Goal: Transaction & Acquisition: Register for event/course

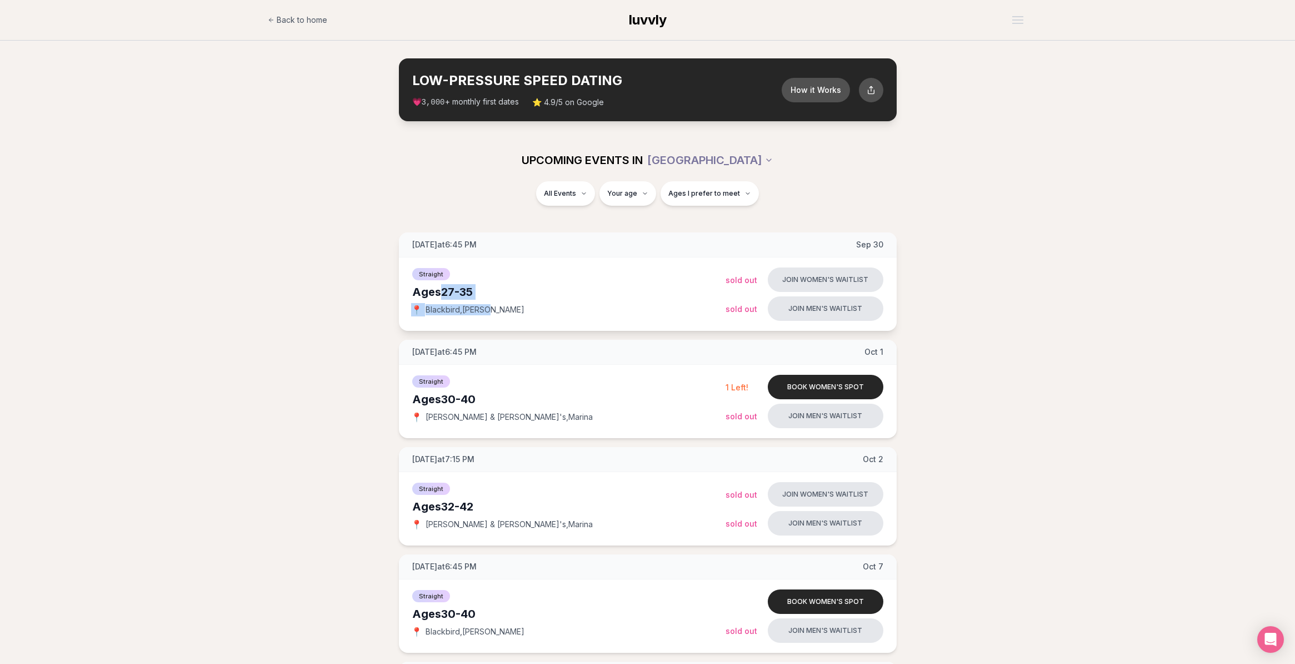
drag, startPoint x: 391, startPoint y: 345, endPoint x: 477, endPoint y: 381, distance: 93.4
click at [477, 322] on div "Straight Ages [DEMOGRAPHIC_DATA] 📍 Blackbird , [PERSON_NAME]" at bounding box center [568, 294] width 313 height 56
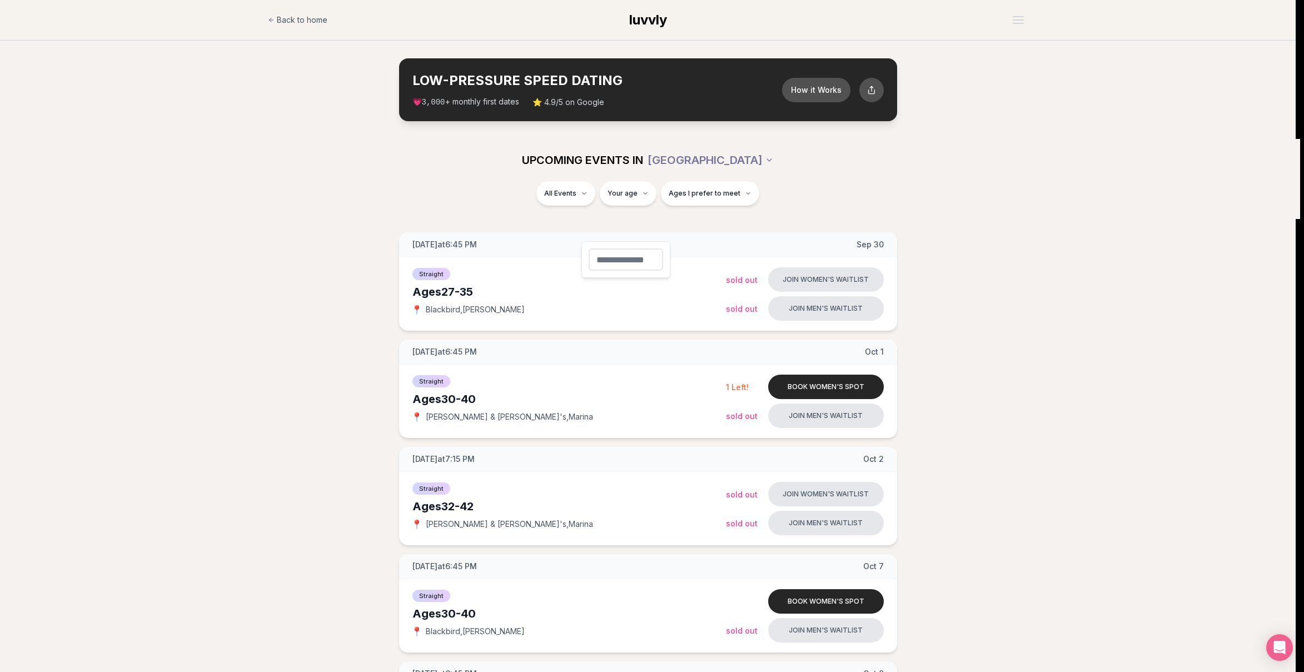
type input "**"
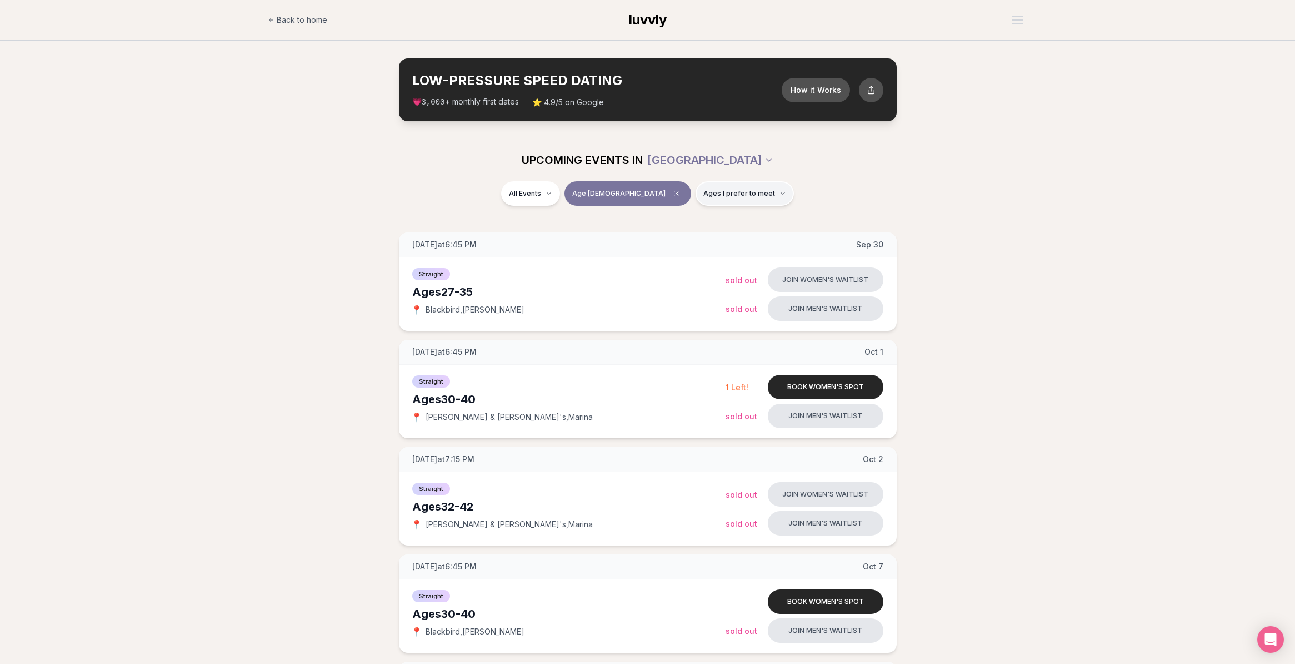
click at [732, 198] on span "Ages I prefer to meet" at bounding box center [740, 193] width 72 height 9
click at [717, 275] on span "Around my age" at bounding box center [715, 269] width 56 height 11
click at [681, 274] on button "Around my age" at bounding box center [676, 269] width 9 height 9
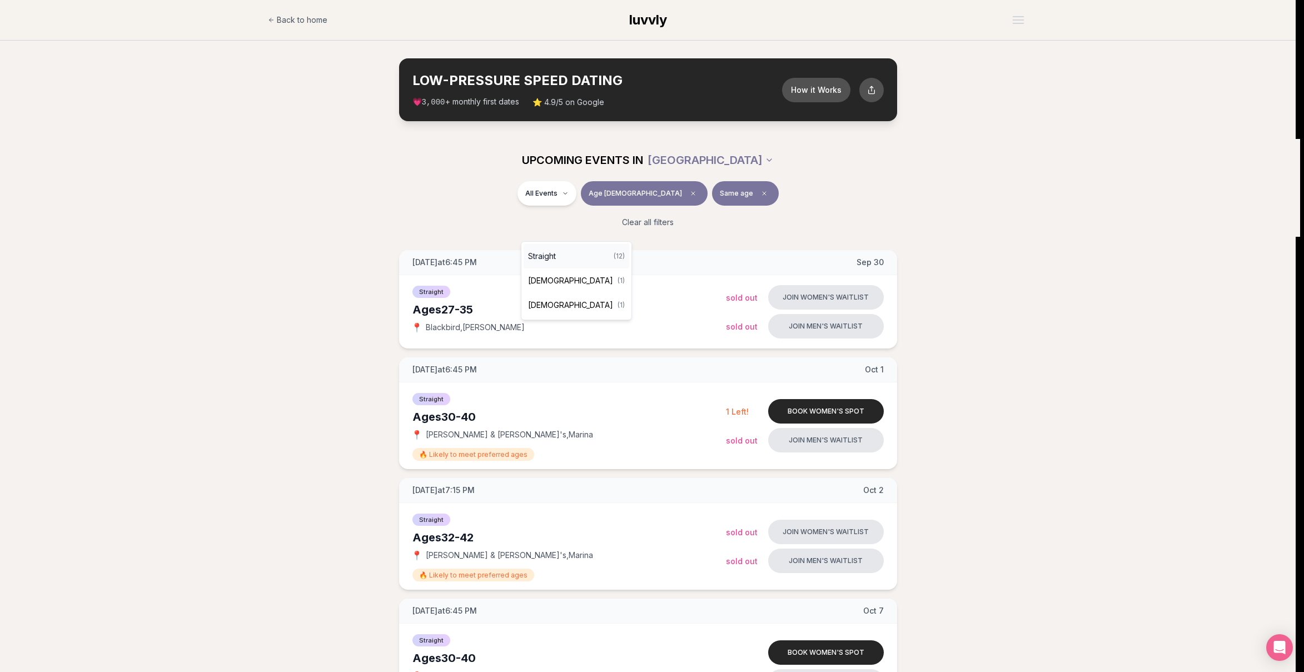
click at [567, 253] on div "Straight ( 12 )" at bounding box center [576, 256] width 106 height 24
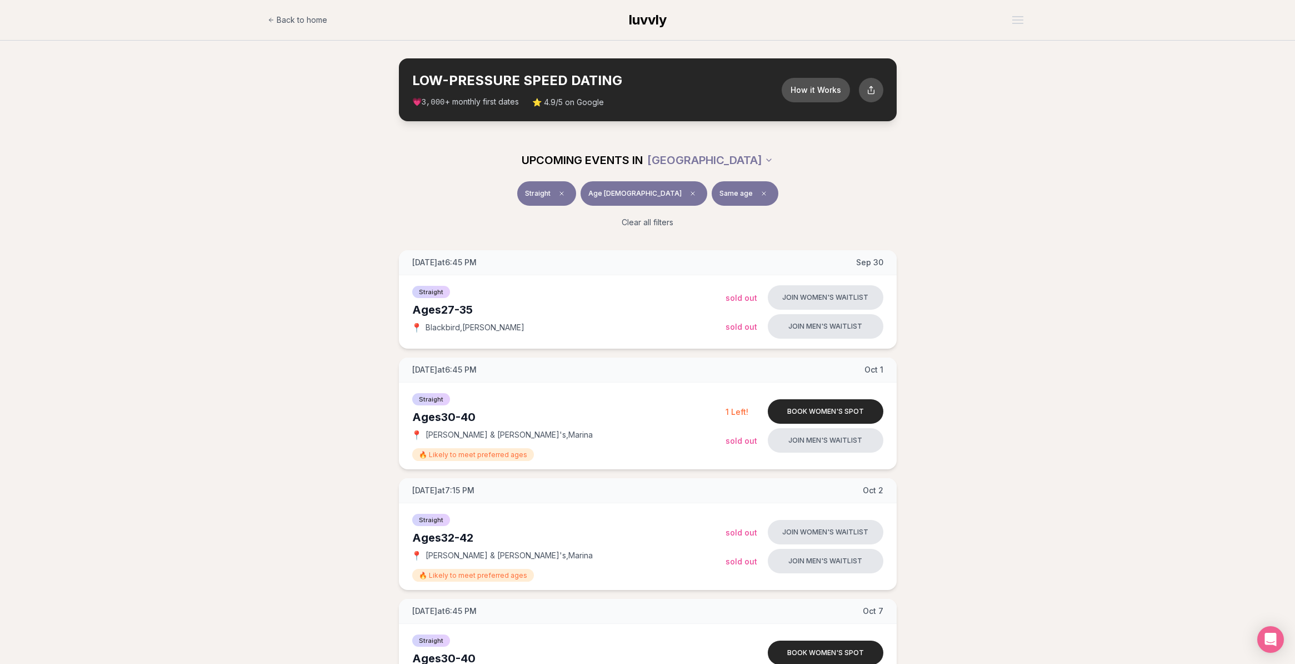
click at [645, 198] on span "Age [DEMOGRAPHIC_DATA]" at bounding box center [635, 193] width 93 height 9
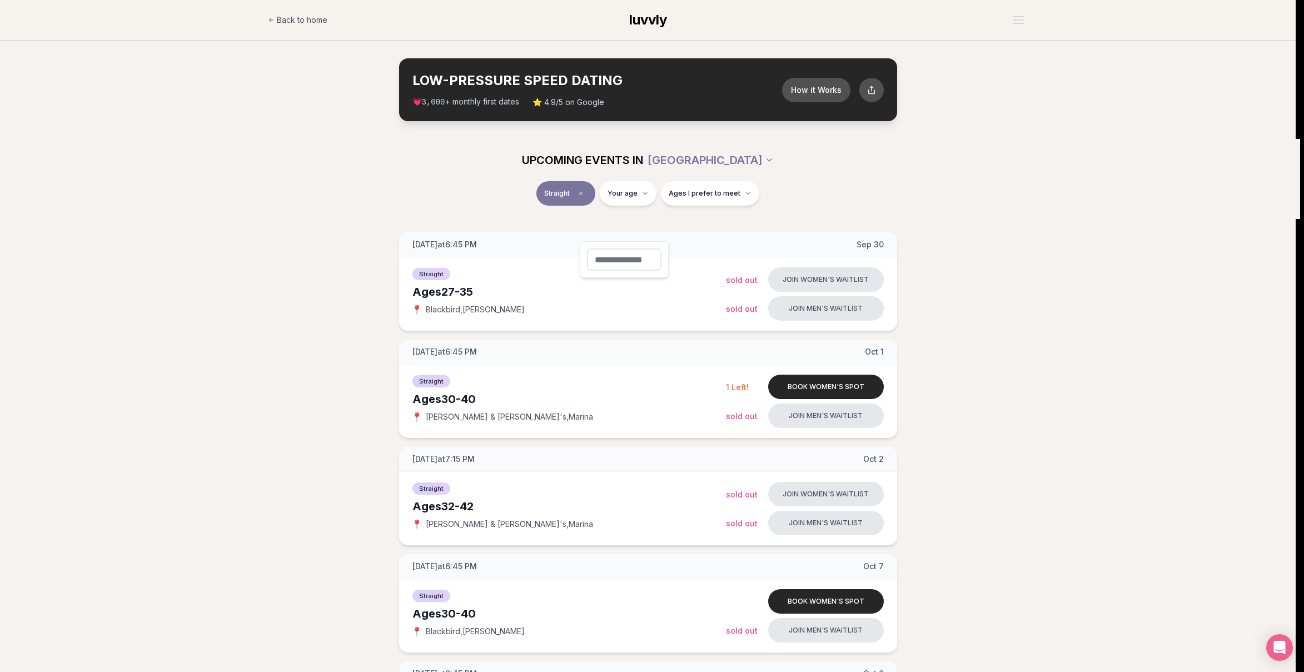
type input "**"
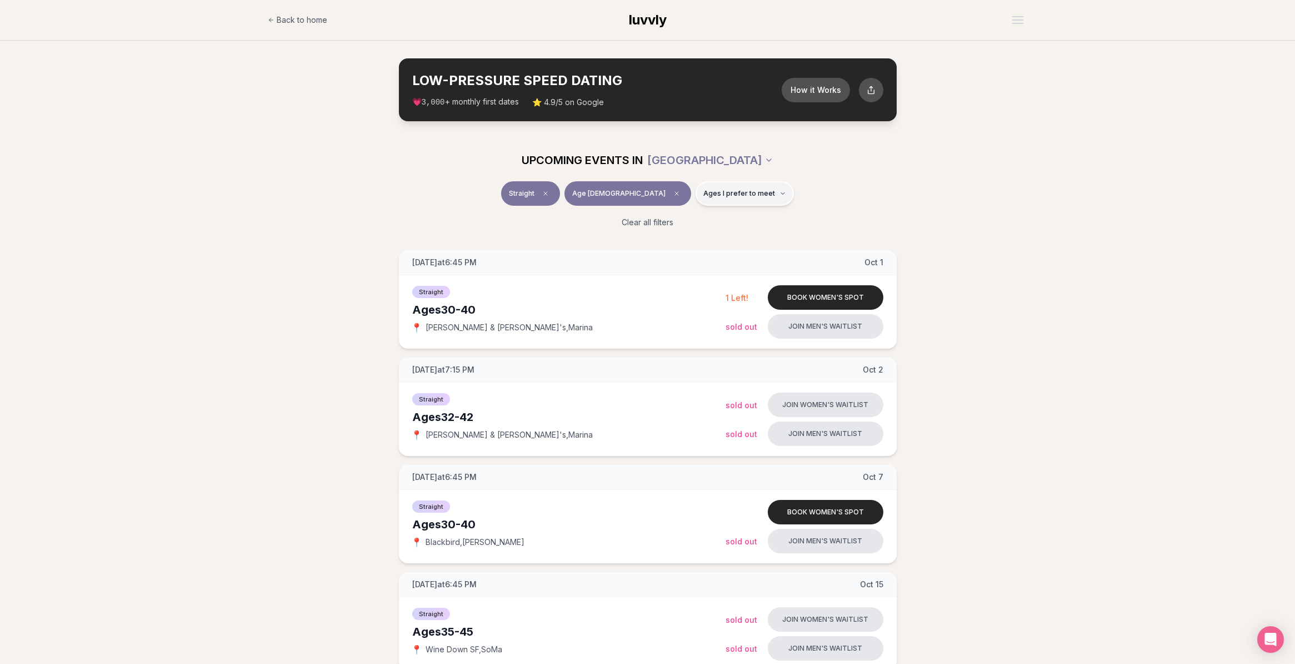
click at [759, 206] on button "Ages I prefer to meet" at bounding box center [745, 193] width 98 height 24
click at [742, 273] on span "Around my age" at bounding box center [714, 269] width 56 height 11
click at [680, 273] on button "Around my age" at bounding box center [675, 269] width 9 height 9
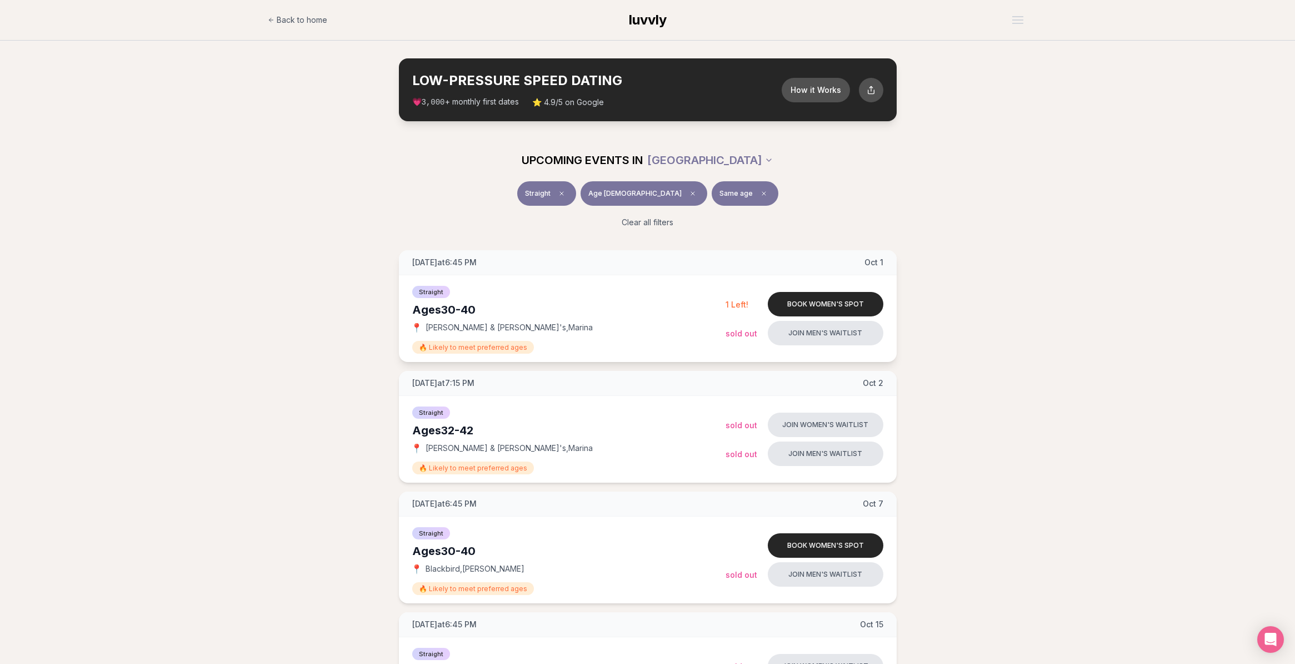
drag, startPoint x: 405, startPoint y: 412, endPoint x: 496, endPoint y: 416, distance: 91.8
click at [496, 353] on div "🔥 Likely to meet preferred ages" at bounding box center [568, 346] width 313 height 13
drag, startPoint x: 397, startPoint y: 365, endPoint x: 452, endPoint y: 367, distance: 55.0
click at [452, 317] on div "Ages [DEMOGRAPHIC_DATA]" at bounding box center [568, 310] width 313 height 16
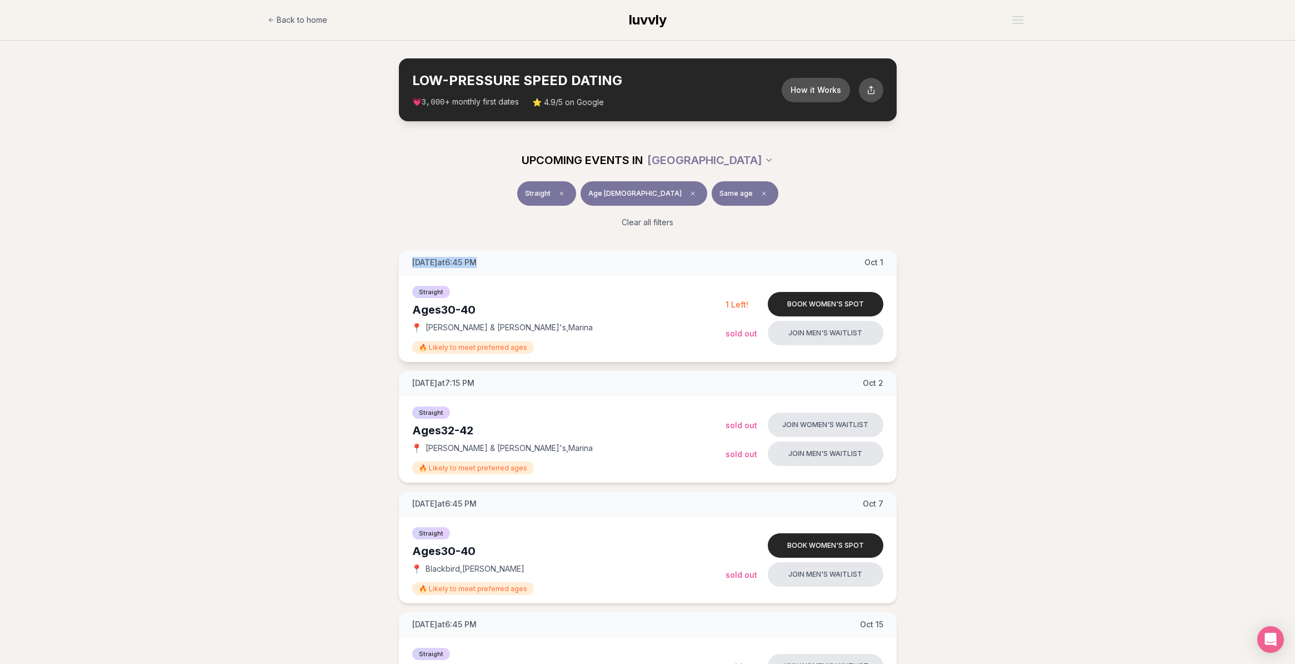
drag, startPoint x: 350, startPoint y: 301, endPoint x: 515, endPoint y: 305, distance: 165.1
click at [515, 275] on div "[DATE] at 6:45 PM [DATE]" at bounding box center [648, 262] width 498 height 25
drag, startPoint x: 354, startPoint y: 310, endPoint x: 497, endPoint y: 316, distance: 142.9
click at [497, 275] on div "[DATE] at 6:45 PM [DATE]" at bounding box center [648, 262] width 498 height 25
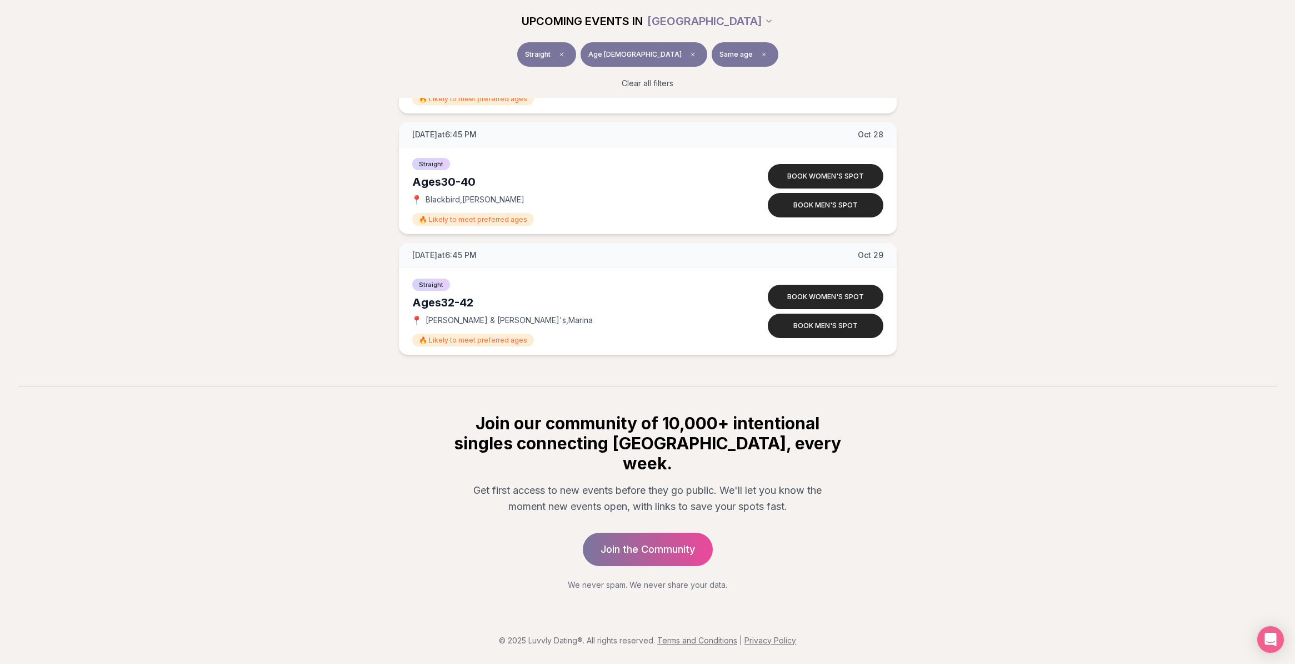
scroll to position [1182, 0]
click at [639, 531] on link "Join the Community" at bounding box center [648, 548] width 137 height 35
